Goal: Submit feedback/report problem: Submit feedback/report problem

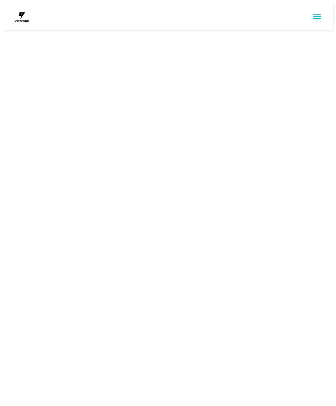
click at [322, 14] on icon "sidemenu" at bounding box center [317, 16] width 8 height 5
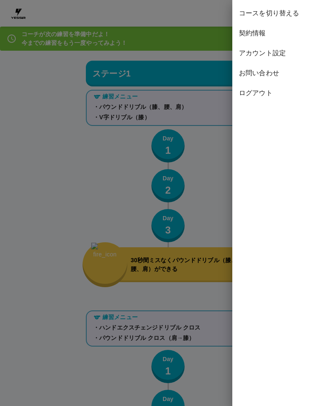
click at [260, 30] on span "契約情報" at bounding box center [284, 33] width 91 height 10
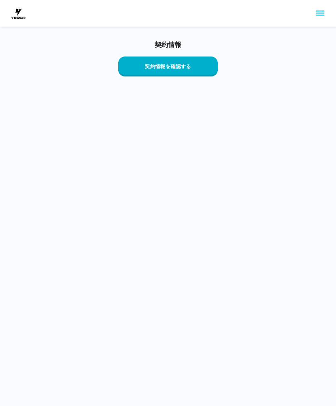
click at [191, 66] on button "契約情報を確認する" at bounding box center [168, 66] width 100 height 20
click at [318, 9] on icon "sidemenu" at bounding box center [321, 13] width 10 height 10
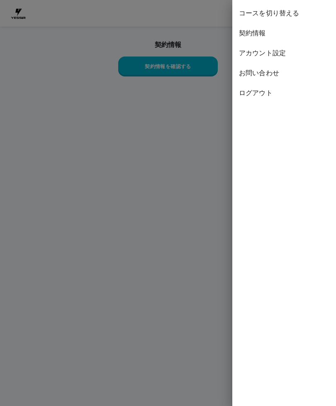
click at [277, 13] on span "コースを切り替える" at bounding box center [284, 13] width 91 height 10
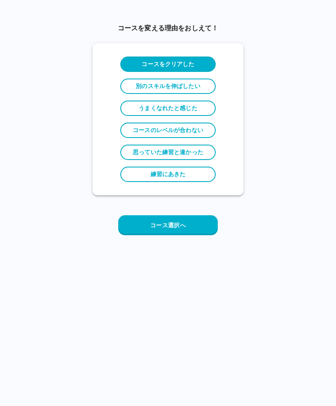
click at [162, 225] on button "コース選択へ" at bounding box center [168, 225] width 100 height 20
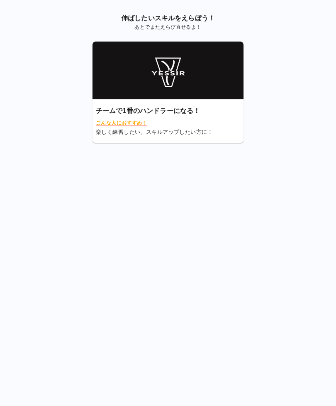
click at [167, 128] on span "楽しく練習したい、スキルアップしたい方に！" at bounding box center [168, 132] width 145 height 9
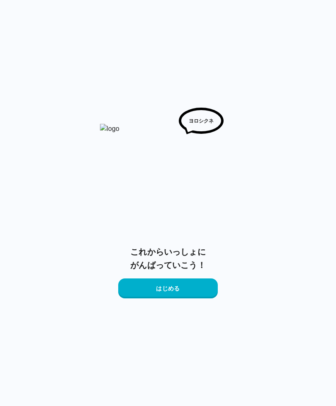
click at [162, 285] on button "はじめる" at bounding box center [168, 288] width 100 height 20
click at [175, 283] on button "はじめる" at bounding box center [168, 288] width 100 height 20
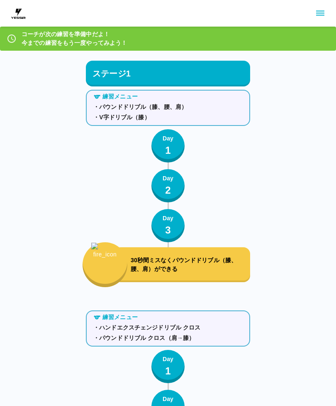
click at [317, 16] on icon "sidemenu" at bounding box center [321, 13] width 10 height 10
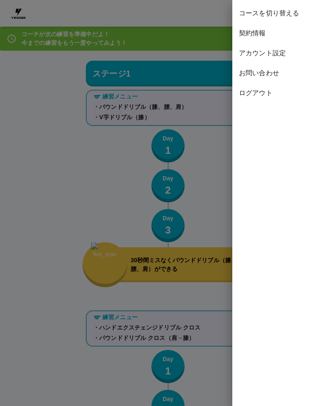
click at [326, 96] on span "ログアウト" at bounding box center [284, 93] width 91 height 10
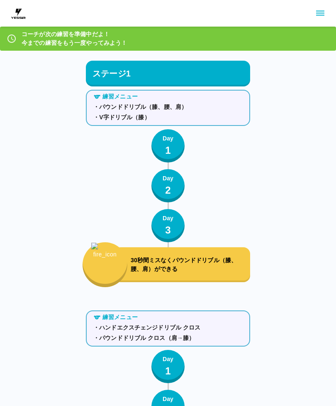
click at [321, 15] on icon "sidemenu" at bounding box center [321, 13] width 8 height 5
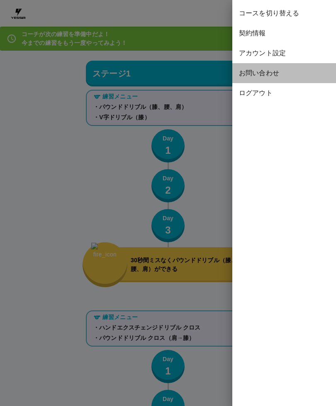
click at [259, 75] on span "お問い合わせ" at bounding box center [284, 73] width 91 height 10
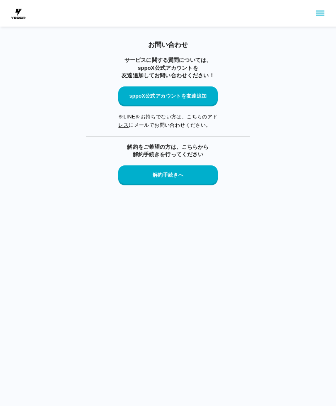
click at [183, 169] on button "解約手続きへ" at bounding box center [168, 175] width 100 height 20
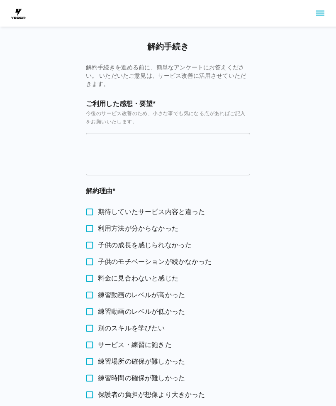
click at [228, 158] on textarea at bounding box center [168, 154] width 153 height 29
type textarea "*"
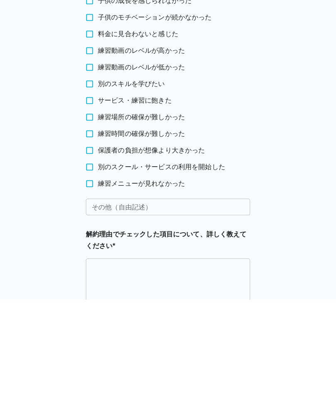
scroll to position [150, 0]
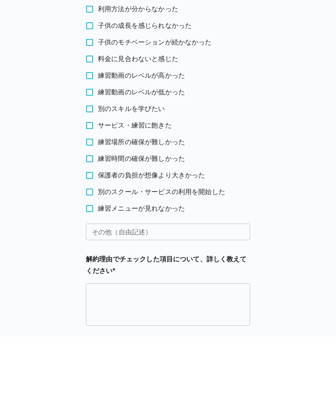
type textarea "**********"
click at [222, 293] on input "その他（自由記述）" at bounding box center [168, 301] width 165 height 17
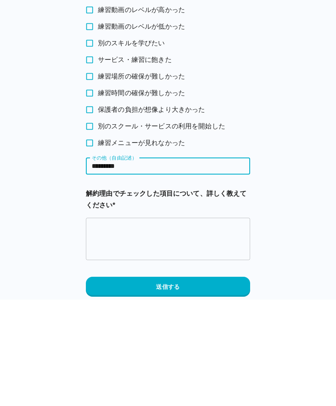
scroll to position [195, 0]
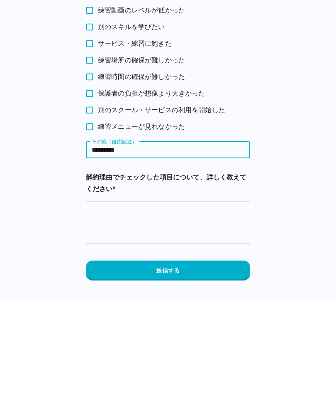
type input "*********"
click at [173, 314] on textarea at bounding box center [168, 328] width 153 height 29
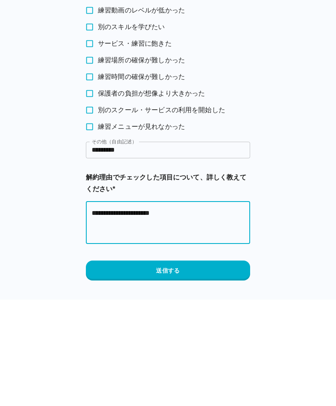
type textarea "**********"
click at [189, 367] on button "送信する" at bounding box center [168, 377] width 165 height 20
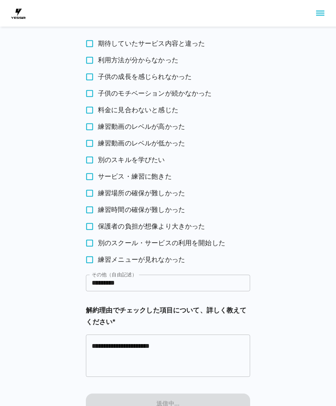
scroll to position [0, 0]
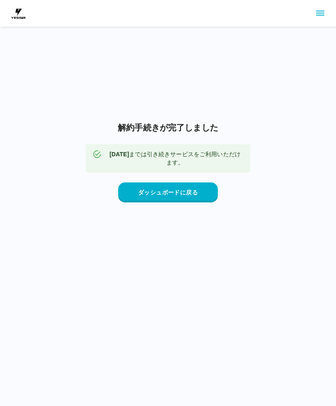
click at [190, 202] on button "ダッシュボードに戻る" at bounding box center [168, 192] width 100 height 20
